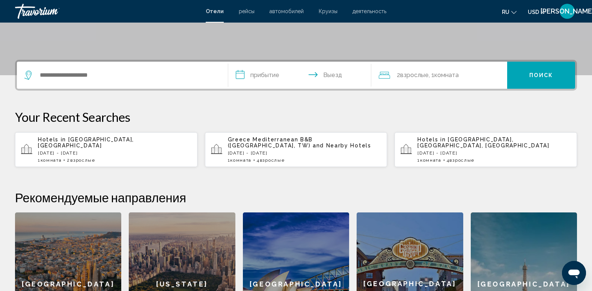
scroll to position [171, 0]
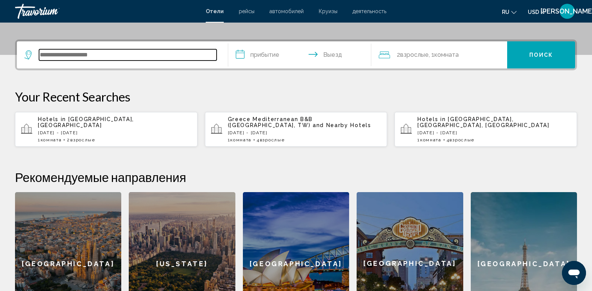
click at [111, 52] on input "Search widget" at bounding box center [128, 54] width 178 height 11
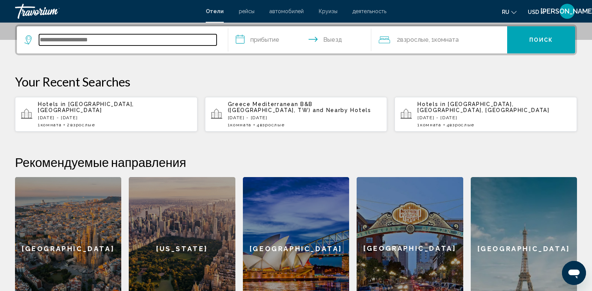
click at [100, 40] on input "Search widget" at bounding box center [128, 39] width 178 height 11
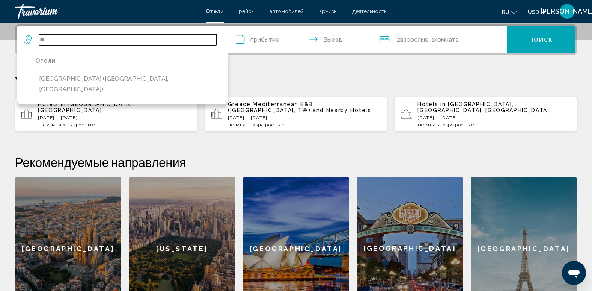
type input "*"
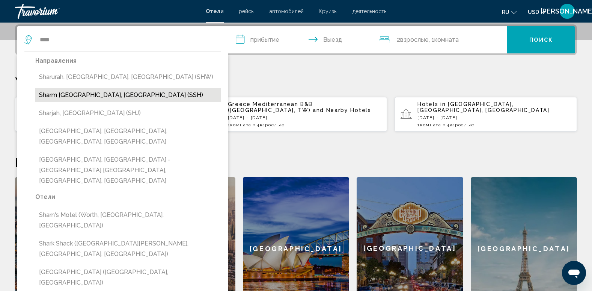
click at [101, 95] on button "Sharm [GEOGRAPHIC_DATA], [GEOGRAPHIC_DATA] (SSH)" at bounding box center [128, 95] width 186 height 14
type input "**********"
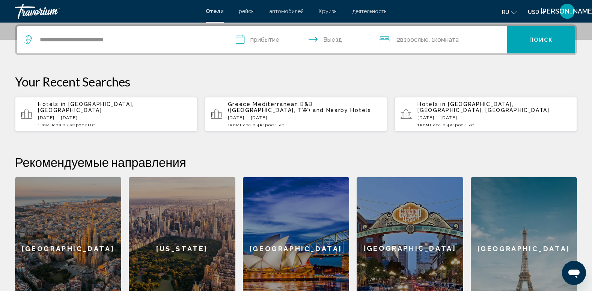
click at [250, 41] on input "**********" at bounding box center [301, 40] width 146 height 29
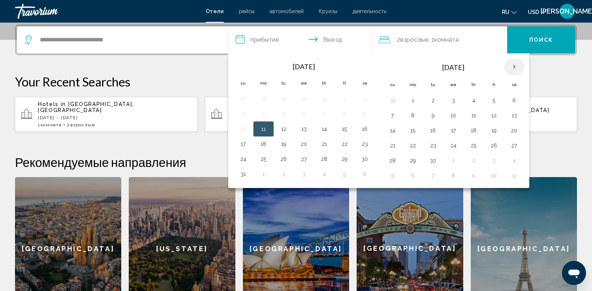
click at [513, 65] on th "Next month" at bounding box center [514, 67] width 20 height 17
click at [474, 130] on button "18" at bounding box center [474, 130] width 12 height 11
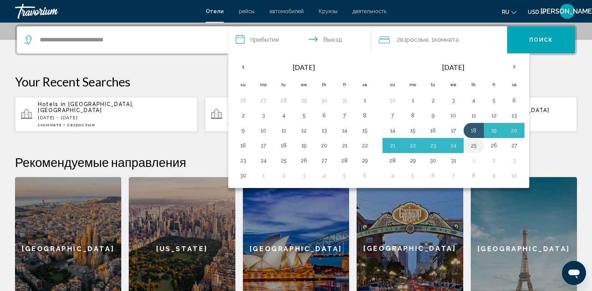
click at [475, 146] on button "25" at bounding box center [474, 145] width 12 height 11
type input "**********"
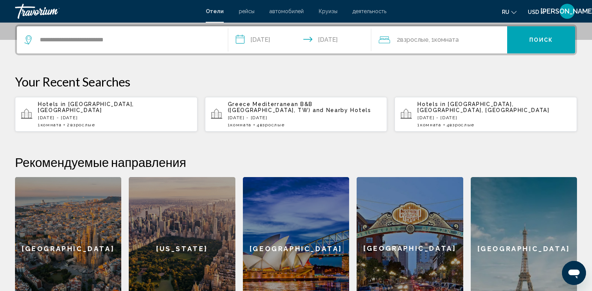
click at [537, 37] on span "Поиск" at bounding box center [542, 40] width 24 height 6
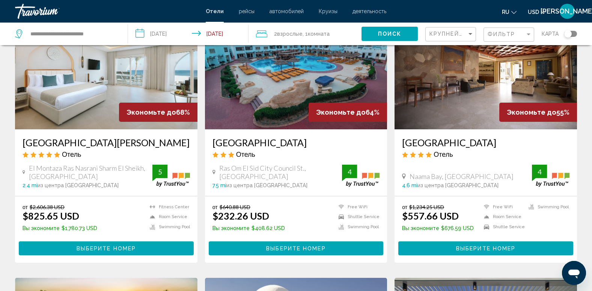
scroll to position [60, 0]
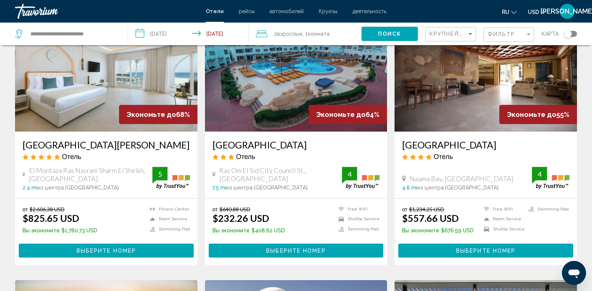
click at [317, 34] on span "Комната" at bounding box center [319, 34] width 22 height 6
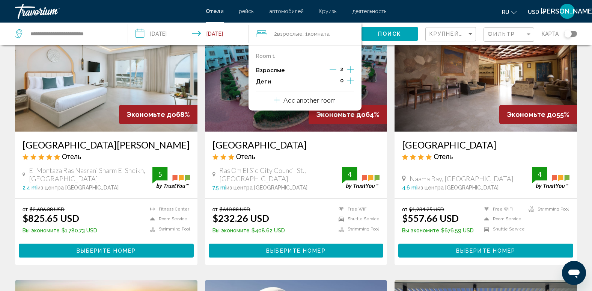
click at [350, 69] on icon "Increment adults" at bounding box center [350, 69] width 7 height 9
click at [317, 100] on p "Add another room" at bounding box center [310, 100] width 52 height 8
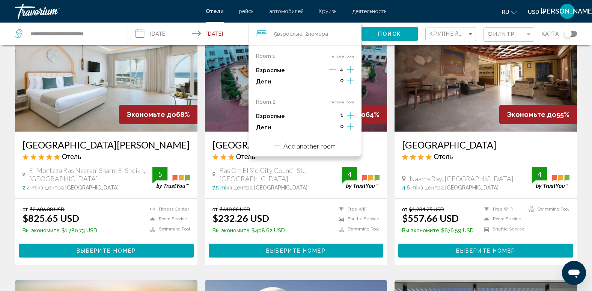
click at [334, 71] on icon "Decrement adults" at bounding box center [332, 69] width 7 height 7
click at [334, 71] on icon "Decrement adults" at bounding box center [333, 69] width 7 height 7
click at [351, 73] on icon "Increment adults" at bounding box center [350, 69] width 7 height 7
click at [384, 31] on span "Поиск" at bounding box center [390, 34] width 24 height 6
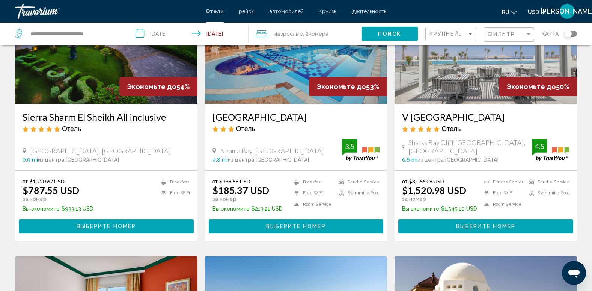
scroll to position [361, 0]
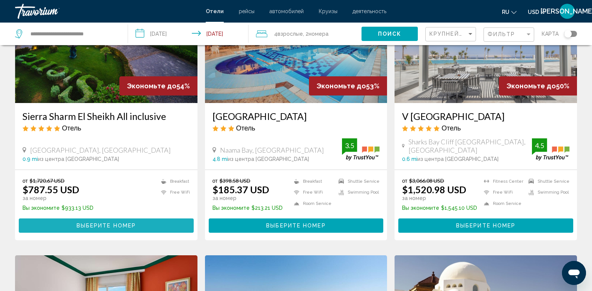
click at [137, 225] on button "Выберите номер" at bounding box center [106, 225] width 175 height 14
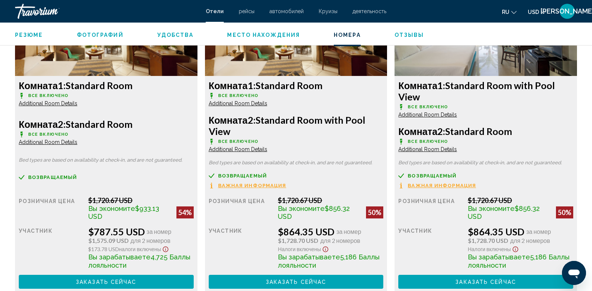
scroll to position [1097, 0]
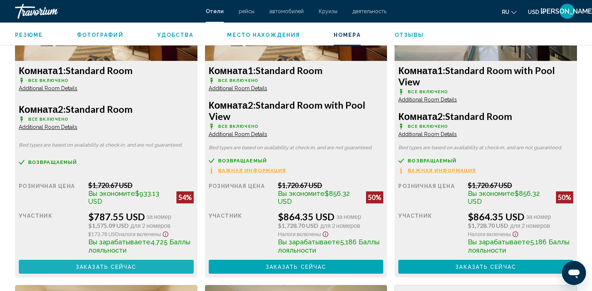
click at [120, 267] on span "Заказать сейчас" at bounding box center [106, 267] width 61 height 6
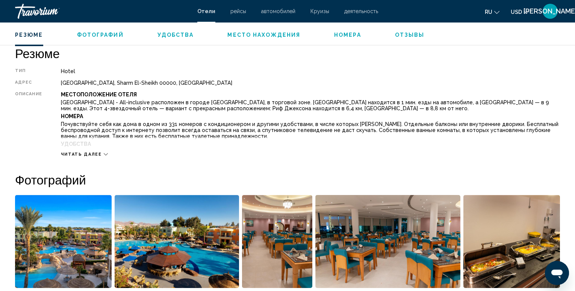
scroll to position [240, 0]
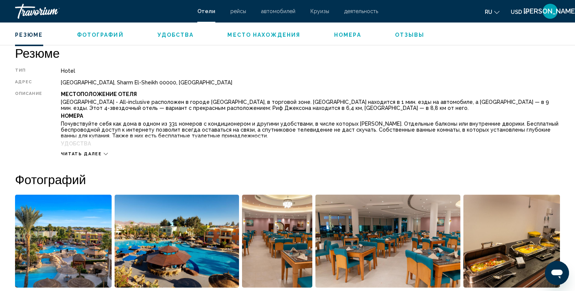
click at [86, 153] on span "Читать далее" at bounding box center [81, 154] width 41 height 5
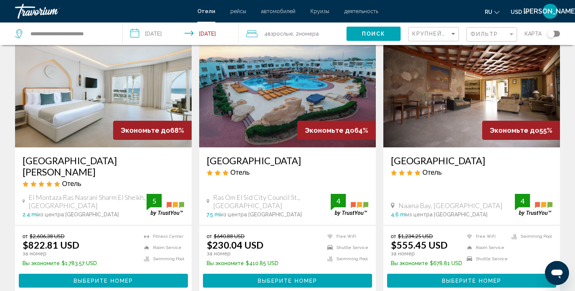
scroll to position [45, 0]
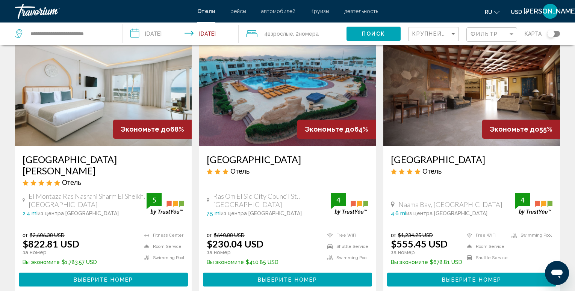
click at [273, 31] on span "Взрослые" at bounding box center [280, 34] width 26 height 6
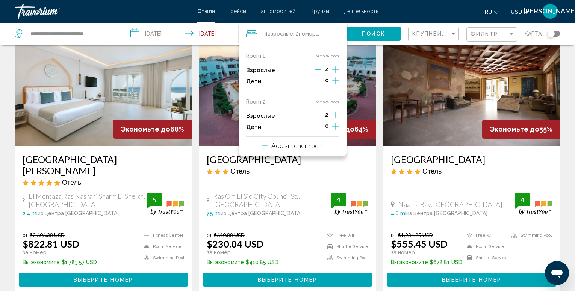
click at [317, 116] on icon "Decrement adults" at bounding box center [317, 115] width 7 height 7
click at [330, 100] on button "remove room" at bounding box center [327, 102] width 24 height 5
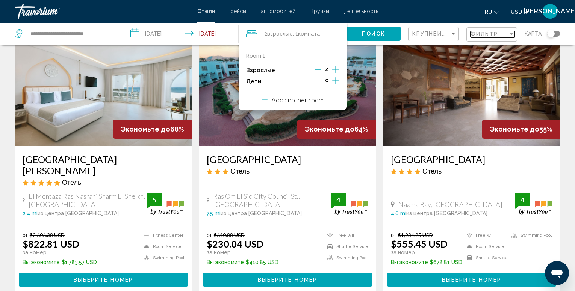
click at [484, 35] on span "Фильтр" at bounding box center [484, 34] width 28 height 6
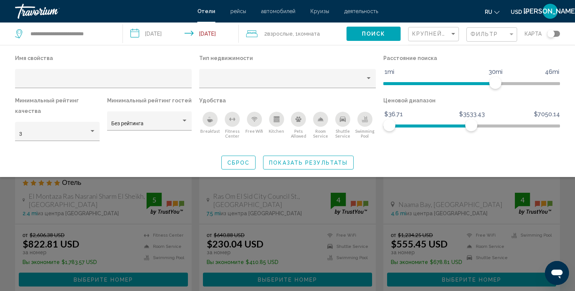
click at [211, 121] on icon "Breakfast" at bounding box center [210, 120] width 6 height 3
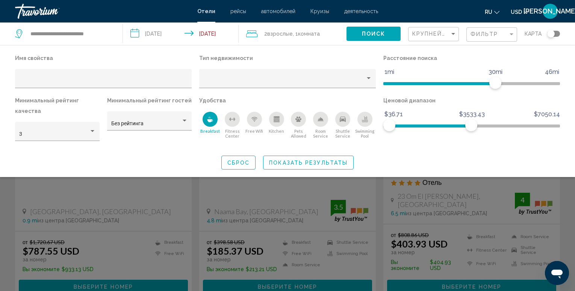
click at [342, 119] on icon "Shuttle Service" at bounding box center [343, 119] width 6 height 5
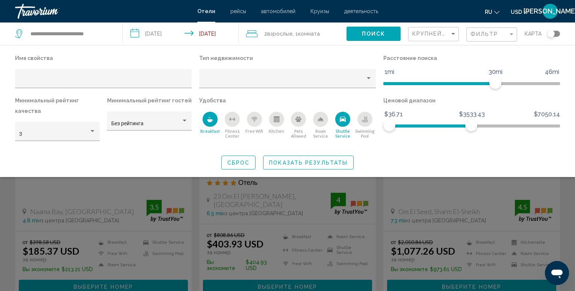
click at [366, 119] on icon "Swimming Pool" at bounding box center [365, 119] width 6 height 6
drag, startPoint x: 471, startPoint y: 122, endPoint x: 424, endPoint y: 128, distance: 48.1
click at [424, 128] on span "Hotel Filters" at bounding box center [424, 125] width 12 height 12
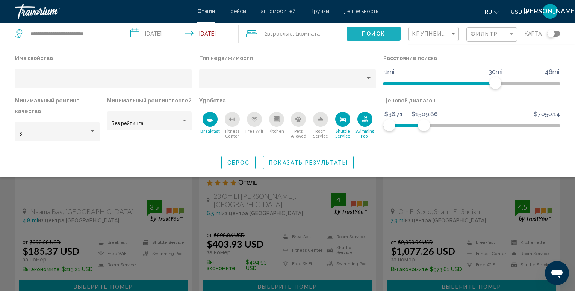
click at [385, 34] on span "Поиск" at bounding box center [374, 34] width 24 height 6
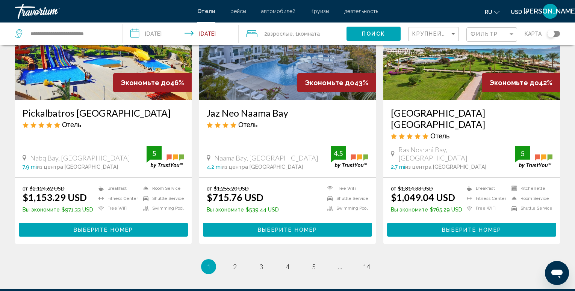
scroll to position [917, 0]
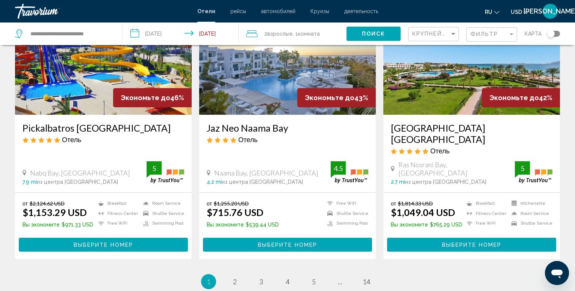
click at [427, 28] on div "Крупнейшие сбережения" at bounding box center [434, 34] width 44 height 14
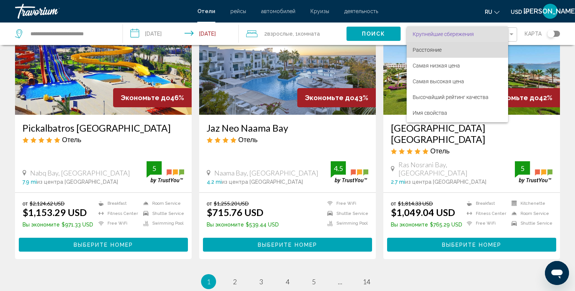
click at [431, 47] on span "Расстояние" at bounding box center [426, 50] width 29 height 6
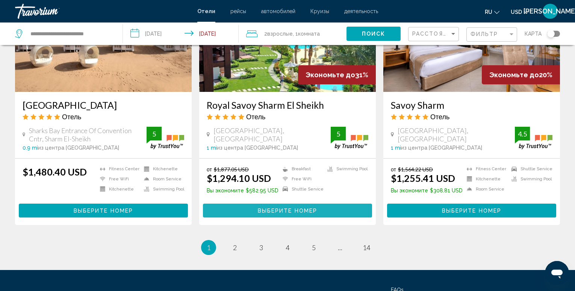
click at [290, 208] on span "Выберите номер" at bounding box center [287, 211] width 59 height 6
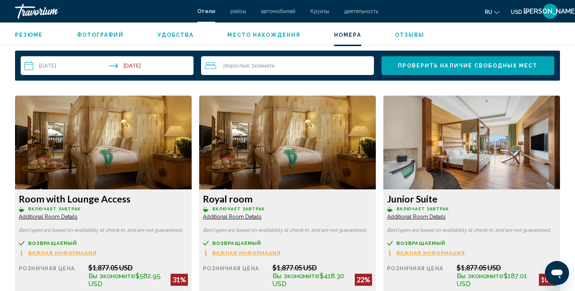
scroll to position [983, 0]
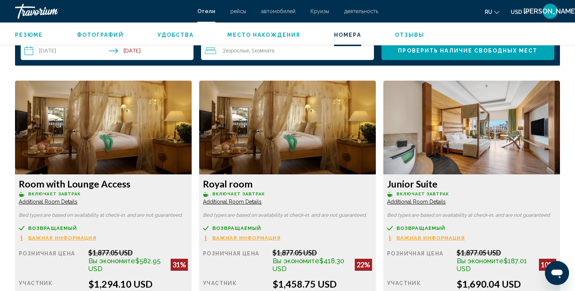
click at [77, 202] on span "Additional Room Details" at bounding box center [48, 202] width 59 height 6
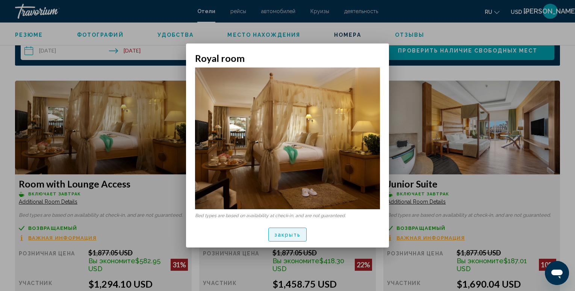
click at [290, 235] on span "закрыть" at bounding box center [287, 235] width 27 height 6
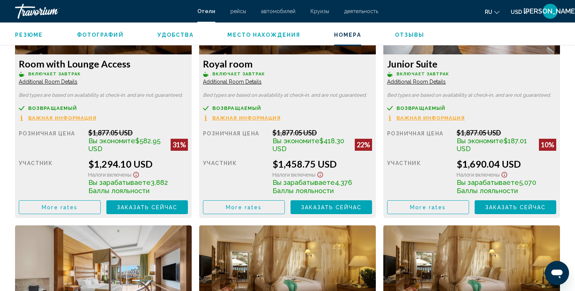
scroll to position [1088, 0]
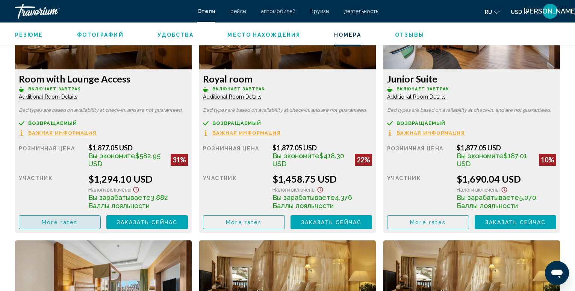
click at [62, 222] on span "More rates" at bounding box center [60, 223] width 36 height 6
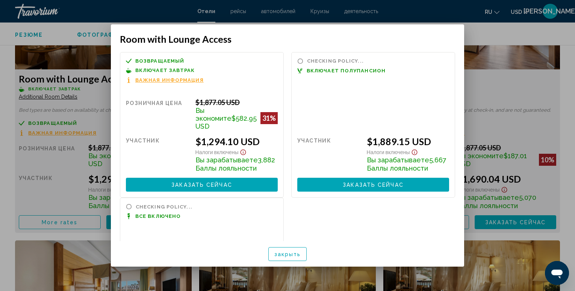
scroll to position [0, 0]
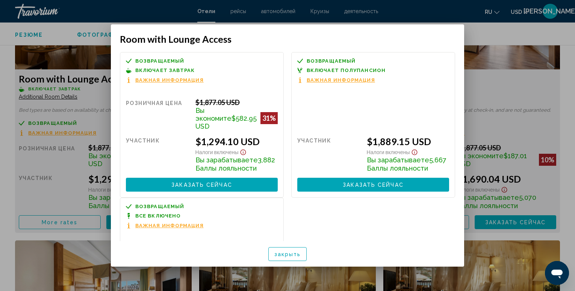
click at [163, 214] on span "Все включено" at bounding box center [157, 216] width 45 height 5
click at [158, 223] on span "Важная информация" at bounding box center [169, 225] width 68 height 5
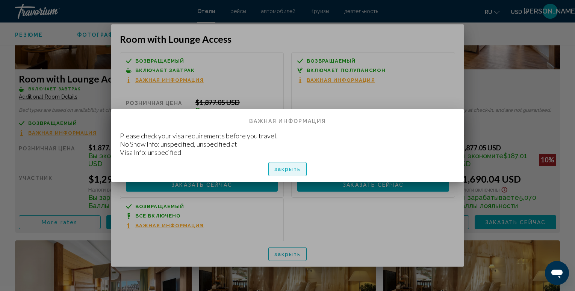
click at [291, 171] on span "закрыть" at bounding box center [287, 170] width 27 height 6
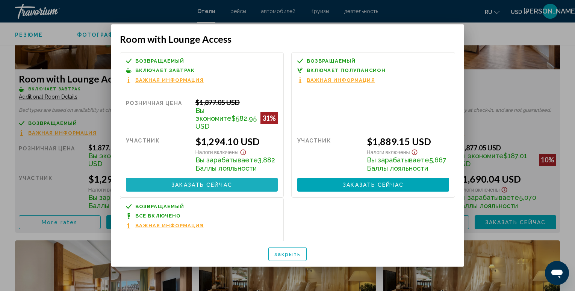
click at [209, 182] on span "Заказать сейчас" at bounding box center [201, 185] width 61 height 6
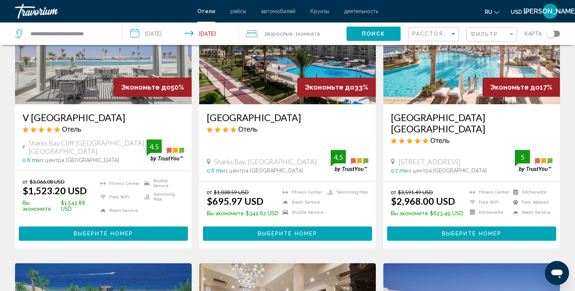
scroll to position [90, 0]
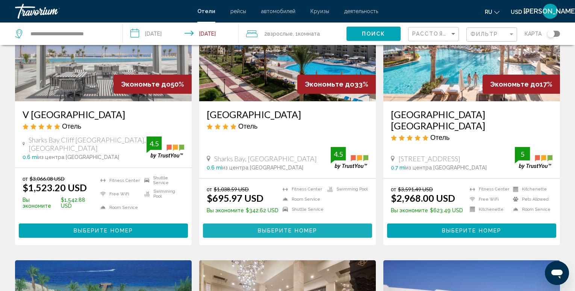
click at [275, 228] on span "Выберите номер" at bounding box center [287, 231] width 59 height 6
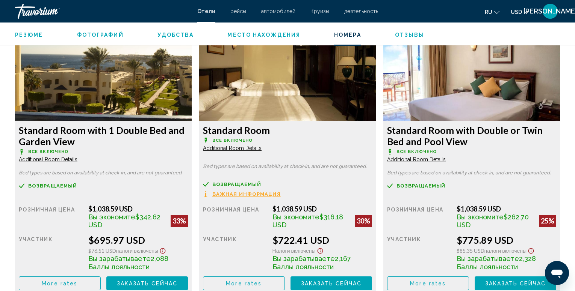
scroll to position [1052, 0]
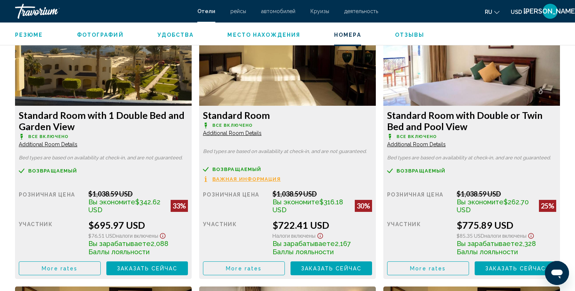
click at [273, 33] on span "Место нахождения" at bounding box center [263, 35] width 73 height 6
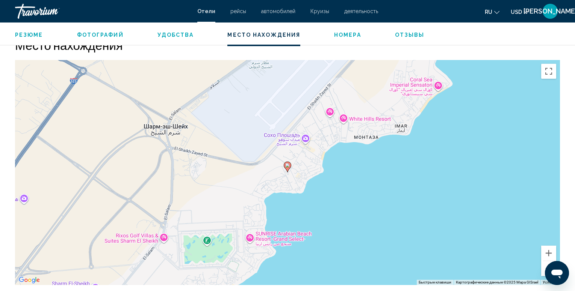
scroll to position [688, 0]
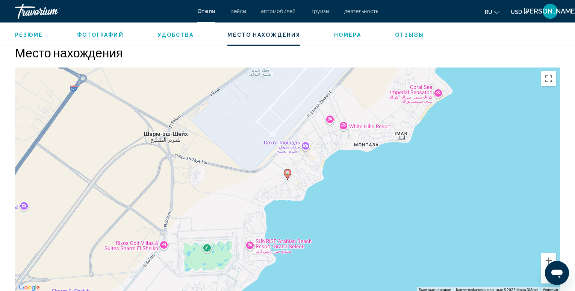
click at [403, 32] on span "Отзывы" at bounding box center [410, 35] width 30 height 6
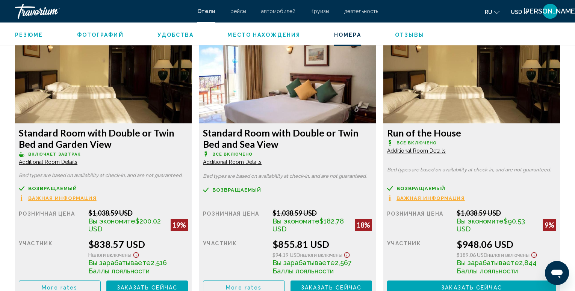
scroll to position [1324, 0]
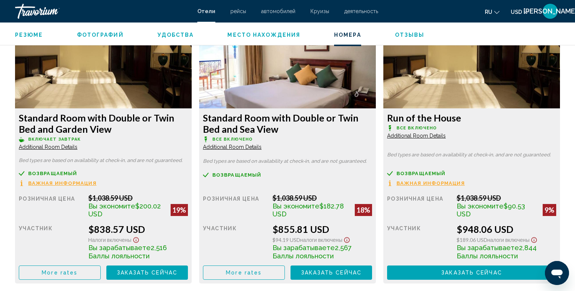
click at [312, 278] on button "Заказать сейчас Больше недоступно" at bounding box center [331, 273] width 82 height 14
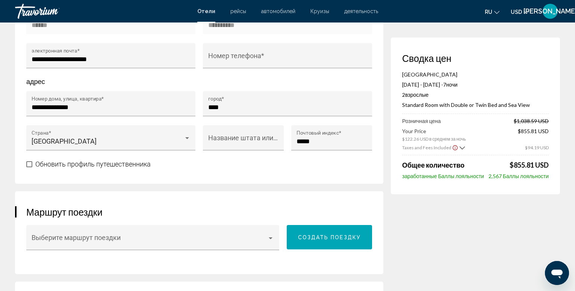
scroll to position [291, 0]
